Goal: Information Seeking & Learning: Learn about a topic

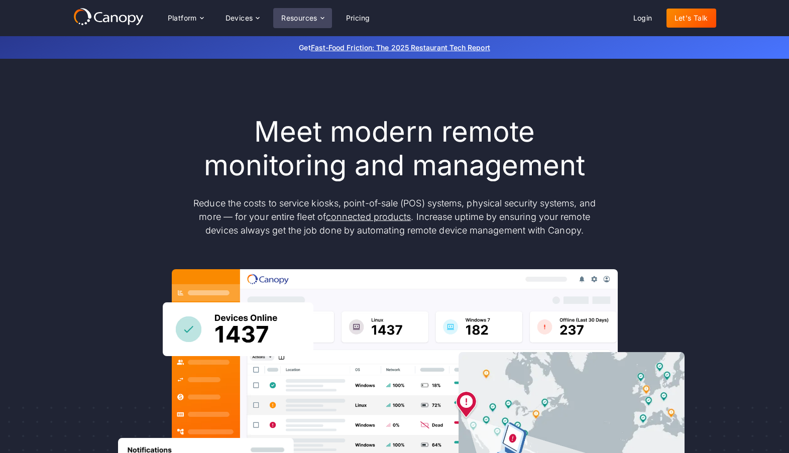
click at [293, 18] on div "Resources" at bounding box center [299, 18] width 36 height 7
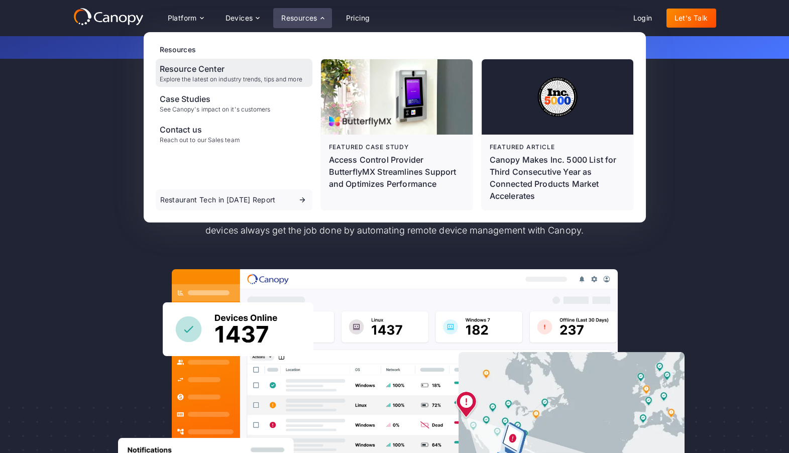
click at [195, 81] on div "Explore the latest on industry trends, tips and more" at bounding box center [231, 79] width 143 height 7
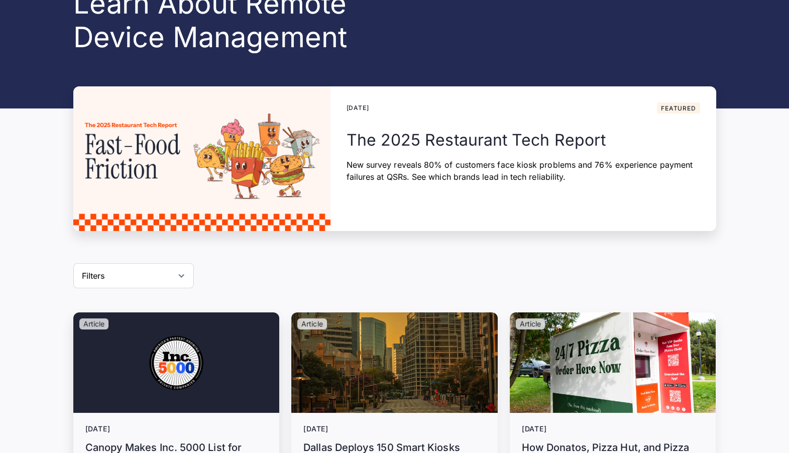
scroll to position [296, 0]
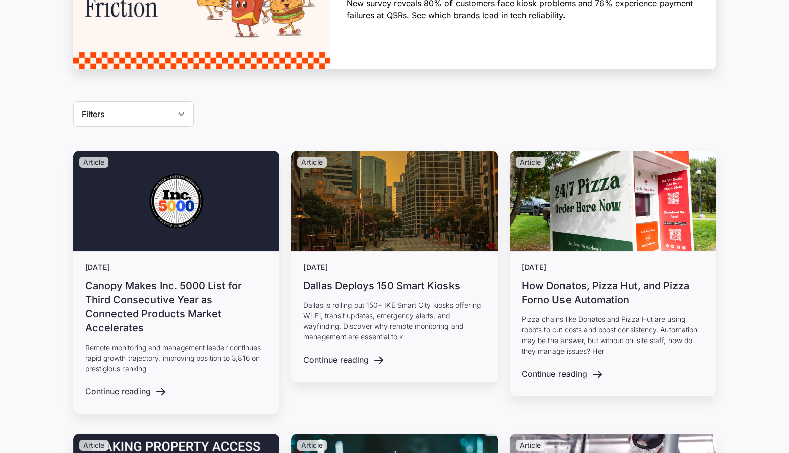
click at [155, 121] on div "Filters" at bounding box center [133, 113] width 120 height 25
